Goal: Transaction & Acquisition: Purchase product/service

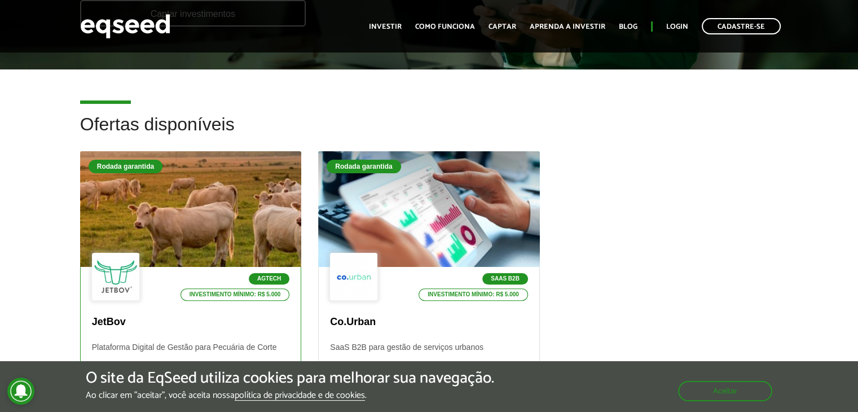
scroll to position [282, 0]
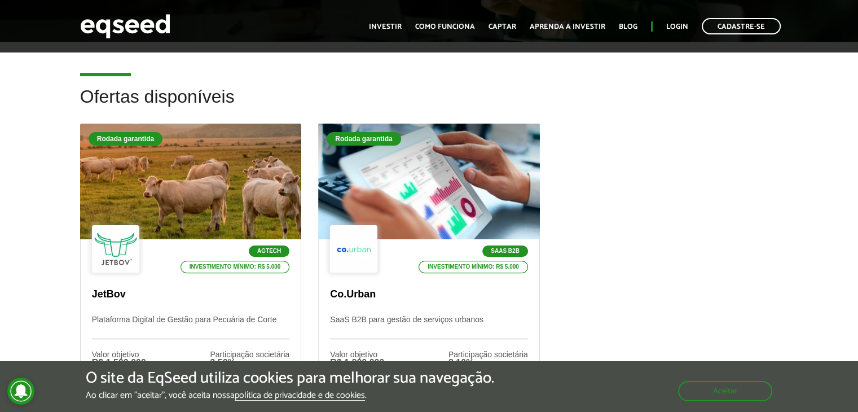
click at [0, 216] on div "Ofertas disponíveis Rodada garantida Agtech Investimento mínimo: R$ 5.000 JetBo…" at bounding box center [429, 266] width 858 height 359
drag, startPoint x: 0, startPoint y: 216, endPoint x: 0, endPoint y: 195, distance: 21.4
click at [0, 208] on div "Ofertas disponíveis Rodada garantida Agtech Investimento mínimo: R$ 5.000 JetBo…" at bounding box center [429, 266] width 858 height 359
click at [0, 192] on div "Ofertas disponíveis Rodada garantida Agtech Investimento mínimo: R$ 5.000 JetBo…" at bounding box center [429, 266] width 858 height 359
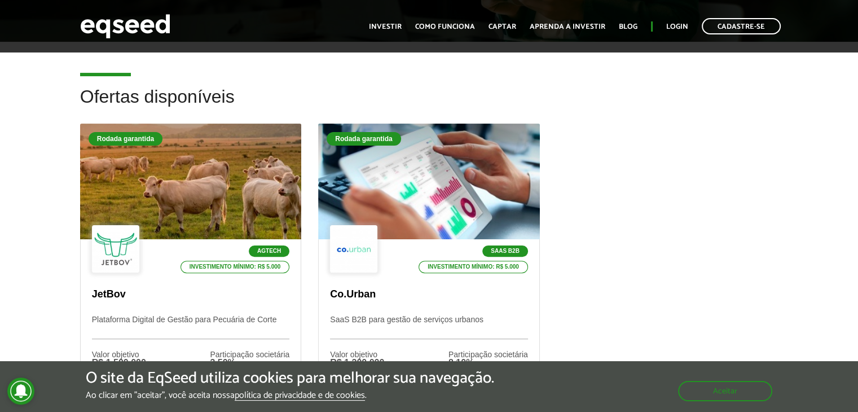
click at [0, 192] on div "Ofertas disponíveis Rodada garantida Agtech Investimento mínimo: R$ 5.000 JetBo…" at bounding box center [429, 266] width 858 height 359
click at [0, 170] on div "Ofertas disponíveis Rodada garantida Agtech Investimento mínimo: R$ 5.000 JetBo…" at bounding box center [429, 266] width 858 height 359
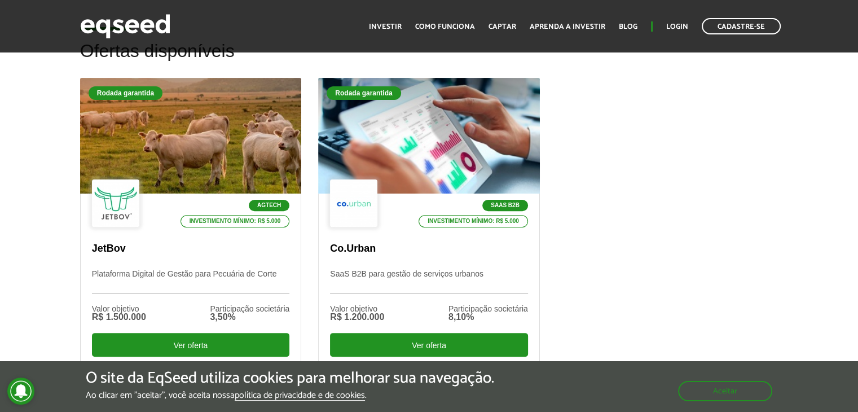
scroll to position [395, 0]
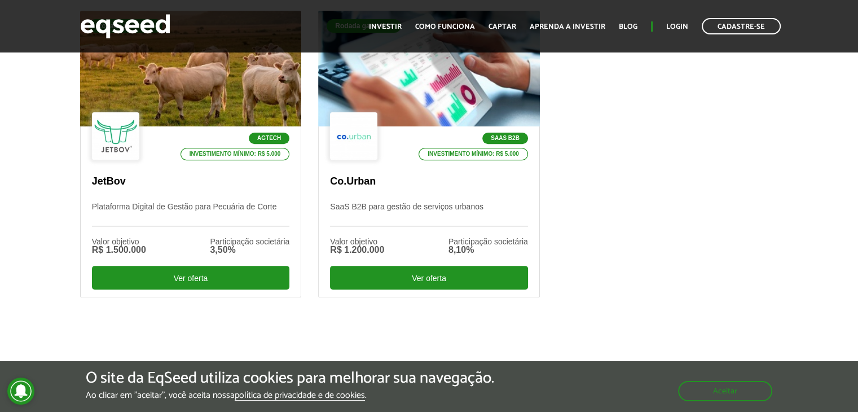
drag, startPoint x: 634, startPoint y: 203, endPoint x: 625, endPoint y: 210, distance: 12.1
click at [625, 210] on div "Rodada garantida Agtech Investimento mínimo: R$ 5.000 JetBov Plataforma Digital…" at bounding box center [429, 172] width 715 height 322
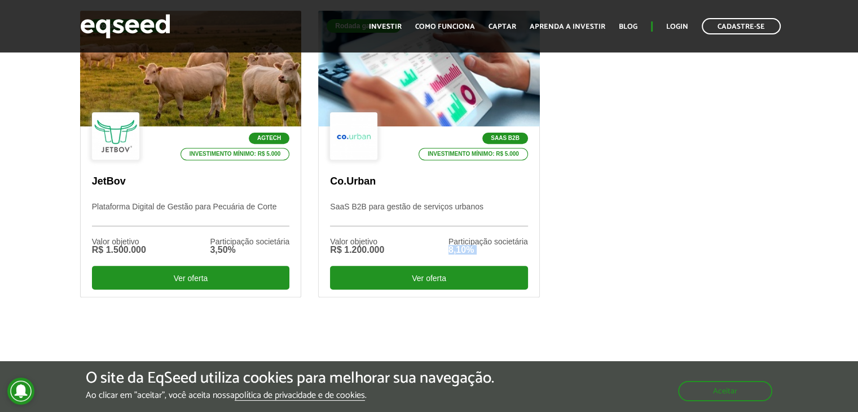
click at [625, 210] on div "Rodada garantida Agtech Investimento mínimo: R$ 5.000 JetBov Plataforma Digital…" at bounding box center [429, 172] width 715 height 322
click at [621, 152] on div "Rodada garantida Agtech Investimento mínimo: R$ 5.000 JetBov Plataforma Digital…" at bounding box center [429, 172] width 715 height 322
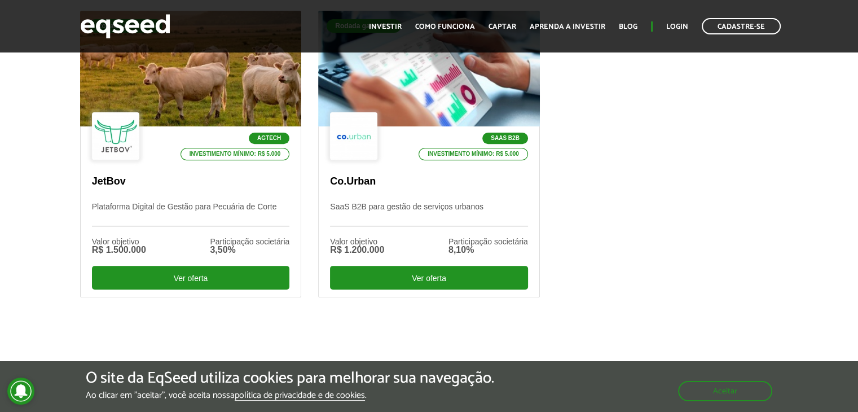
click at [640, 152] on div "Rodada garantida Agtech Investimento mínimo: R$ 5.000 JetBov Plataforma Digital…" at bounding box center [429, 172] width 715 height 322
click at [684, 231] on div "Rodada garantida Agtech Investimento mínimo: R$ 5.000 JetBov Plataforma Digital…" at bounding box center [429, 172] width 715 height 322
click at [682, 230] on div "Rodada garantida Agtech Investimento mínimo: R$ 5.000 JetBov Plataforma Digital…" at bounding box center [429, 172] width 715 height 322
click at [677, 174] on div "Rodada garantida Agtech Investimento mínimo: R$ 5.000 JetBov Plataforma Digital…" at bounding box center [429, 172] width 715 height 322
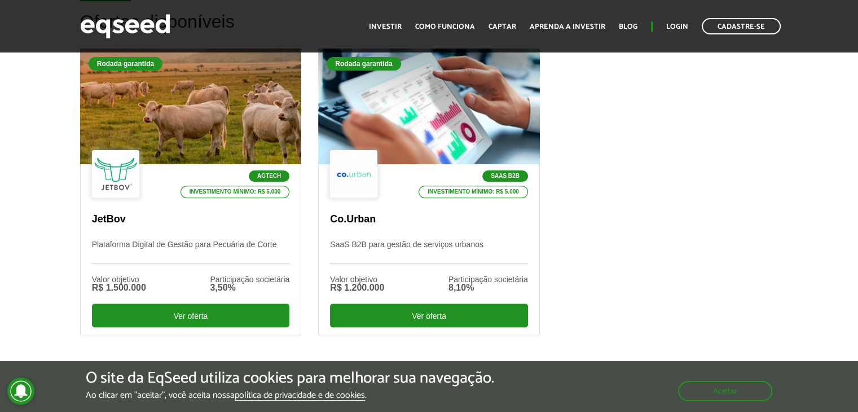
scroll to position [282, 0]
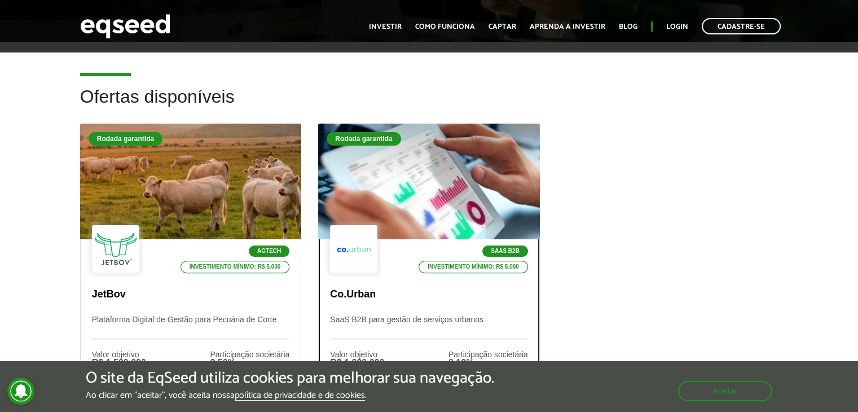
click at [433, 180] on div at bounding box center [429, 181] width 266 height 139
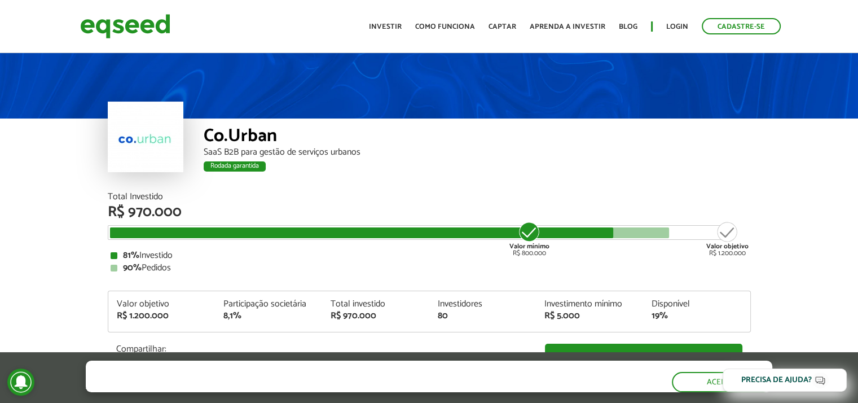
drag, startPoint x: 13, startPoint y: 221, endPoint x: 6, endPoint y: 186, distance: 35.6
click at [4, 172] on div "Co.Urban SaaS B2B para gestão de serviços urbanos Rodada garantida Rodada garan…" at bounding box center [429, 122] width 858 height 142
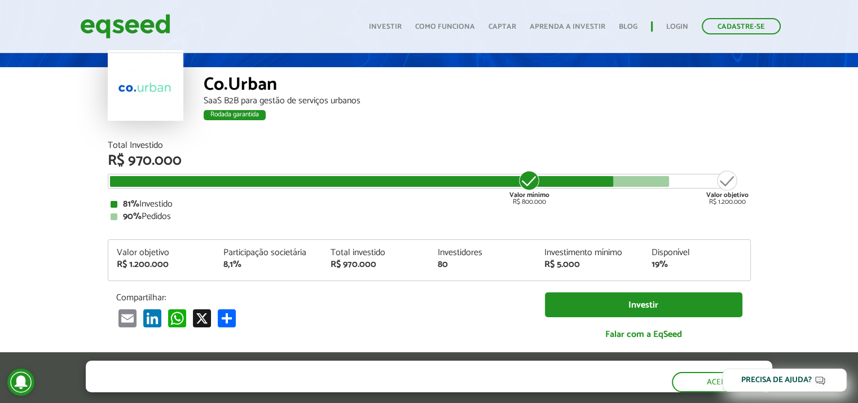
scroll to position [113, 0]
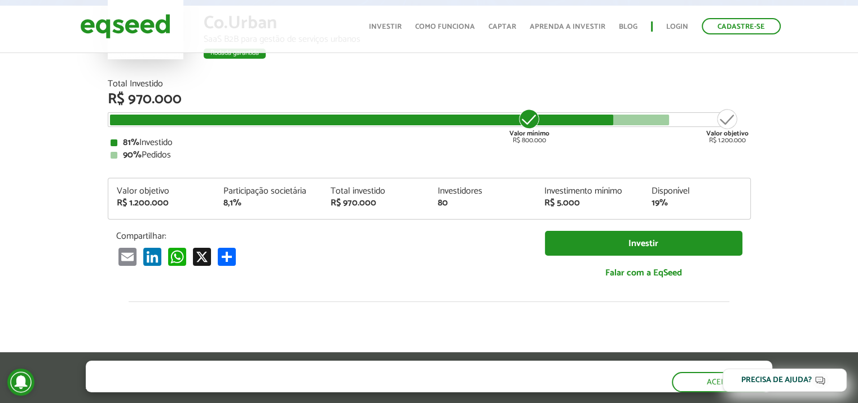
click at [32, 207] on article "Co.Urban SaaS B2B para gestão de serviços urbanos Rodada garantida Rodada garan…" at bounding box center [429, 312] width 858 height 749
click at [32, 223] on article "Co.Urban SaaS B2B para gestão de serviços urbanos Rodada garantida Rodada garan…" at bounding box center [429, 312] width 858 height 749
click at [30, 175] on article "Co.Urban SaaS B2B para gestão de serviços urbanos Rodada garantida Rodada garan…" at bounding box center [429, 312] width 858 height 749
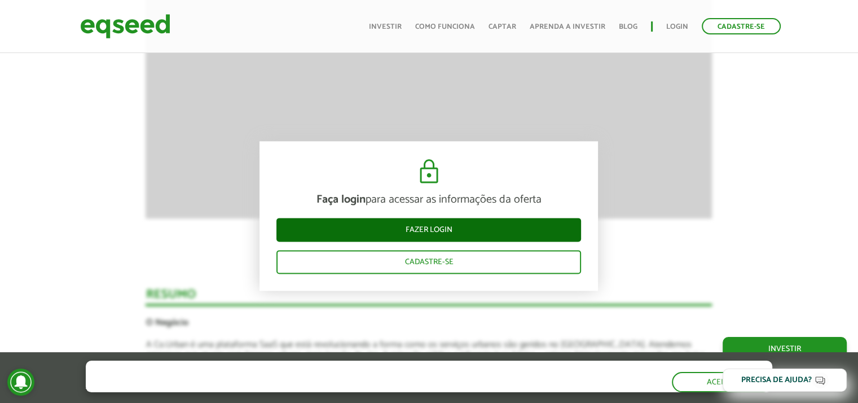
scroll to position [1749, 0]
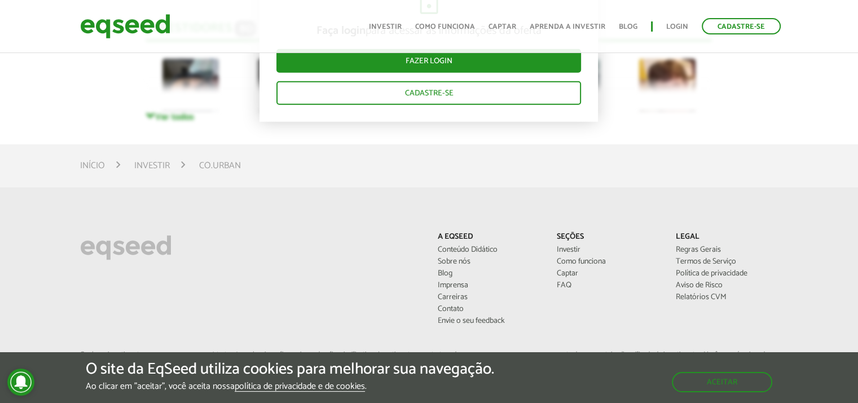
scroll to position [2312, 0]
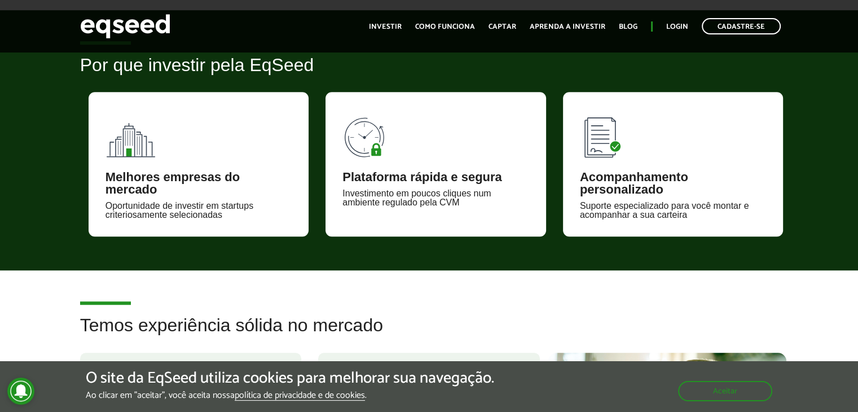
scroll to position [790, 0]
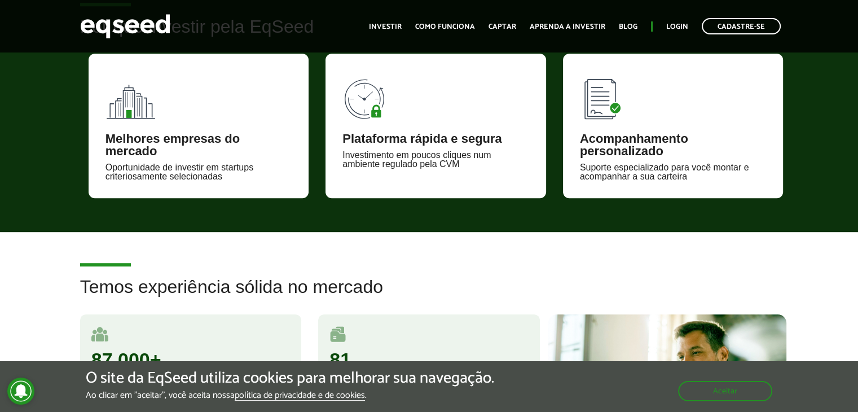
click at [0, 216] on article "Por que investir pela EqSeed Melhores empresas do mercado Oportunidade de inves…" at bounding box center [429, 102] width 858 height 260
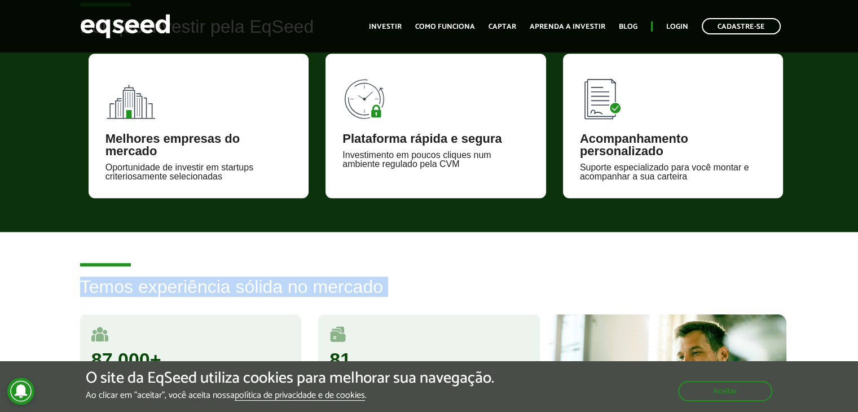
click at [0, 216] on article "Por que investir pela EqSeed Melhores empresas do mercado Oportunidade de inves…" at bounding box center [429, 102] width 858 height 260
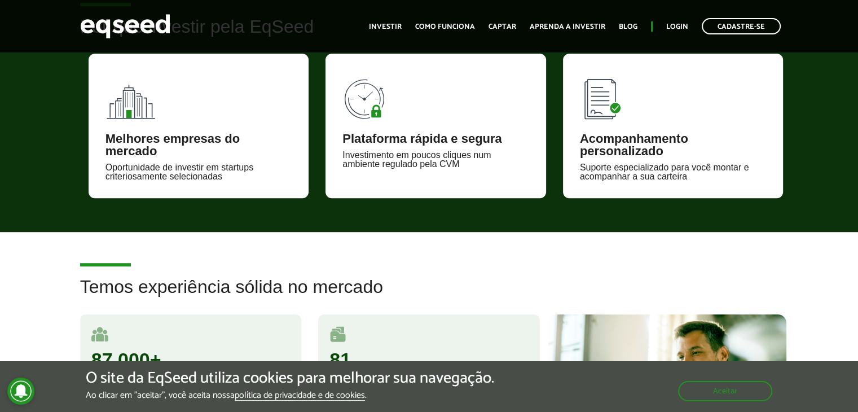
click at [108, 130] on div "Melhores empresas do mercado Oportunidade de investir em startups criteriosamen…" at bounding box center [199, 126] width 221 height 144
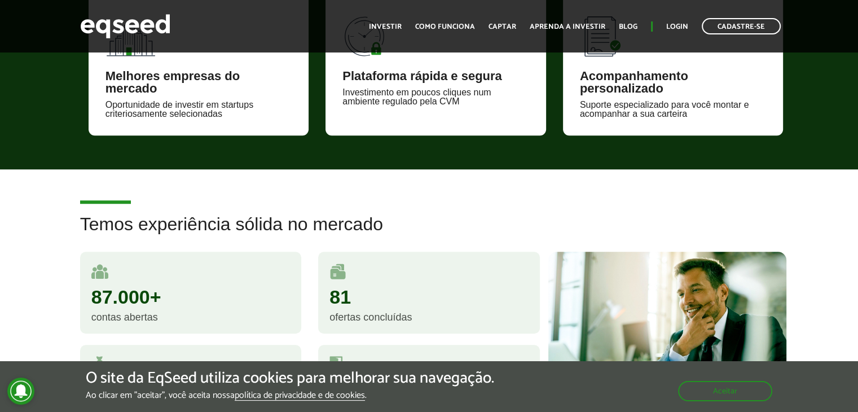
scroll to position [1016, 0]
